Goal: Information Seeking & Learning: Find specific fact

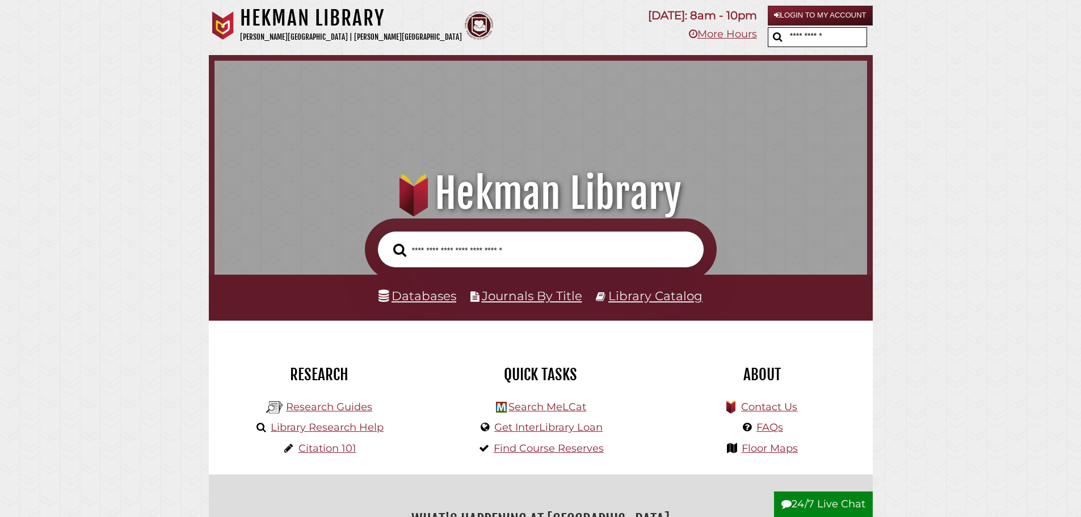
scroll to position [369, 647]
drag, startPoint x: 805, startPoint y: 45, endPoint x: 757, endPoint y: 66, distance: 52.8
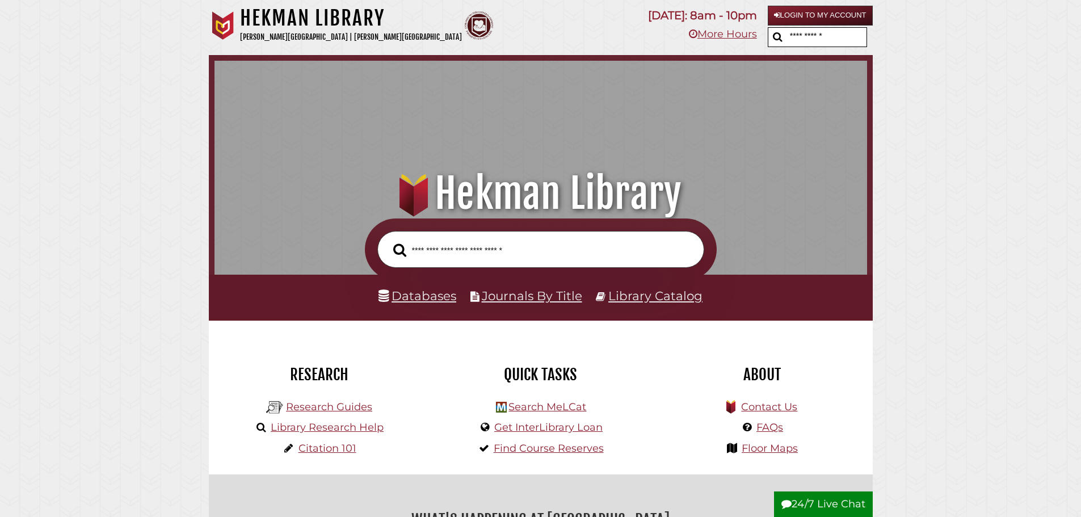
click at [757, 66] on div ".heklogo-cls-1 { fill: url(#linear-gradient); } .heklogo-cls-1, .heklogo-cls-2,…" at bounding box center [541, 137] width 664 height 164
click at [793, 41] on input "text" at bounding box center [826, 37] width 79 height 19
type input "*****"
click at [768, 28] on button "submit" at bounding box center [777, 37] width 19 height 18
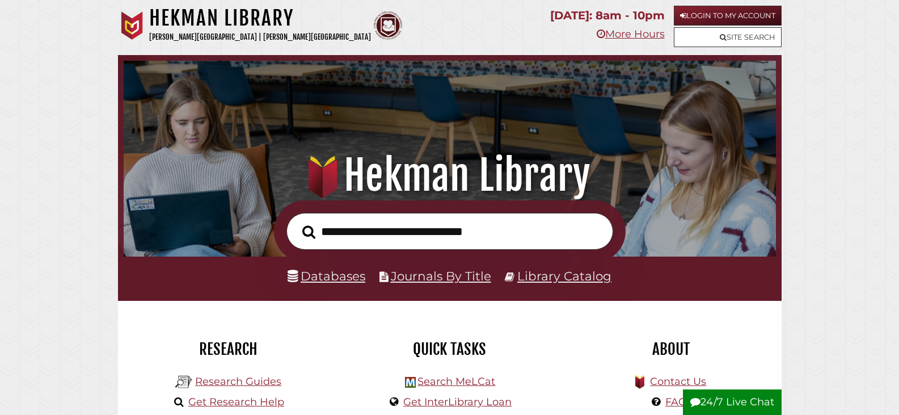
scroll to position [216, 647]
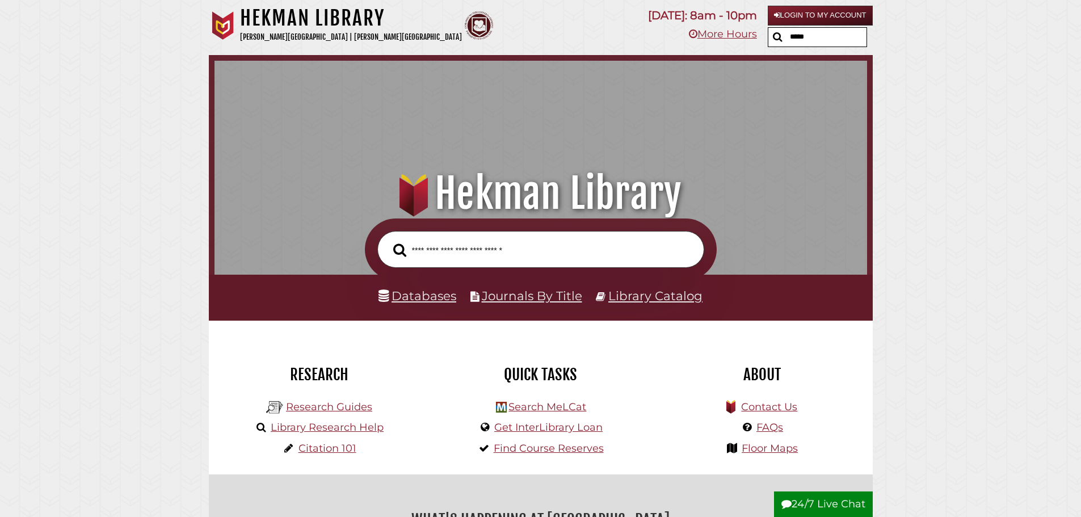
scroll to position [369, 647]
